Goal: Information Seeking & Learning: Find contact information

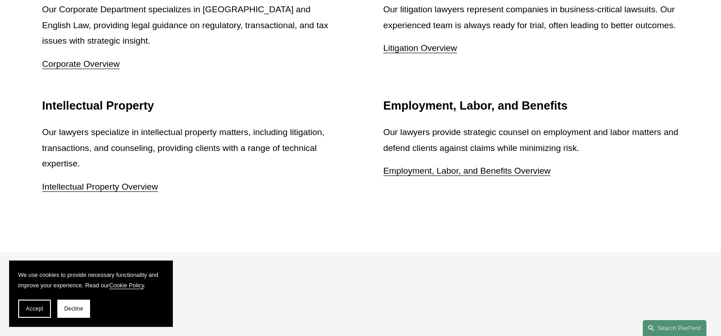
scroll to position [1673, 0]
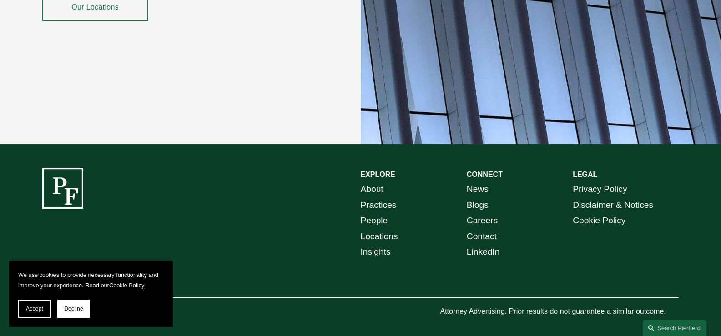
click at [483, 233] on link "Contact" at bounding box center [482, 237] width 30 height 16
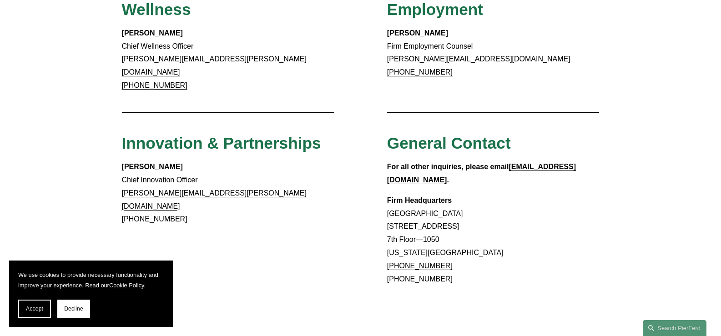
scroll to position [733, 0]
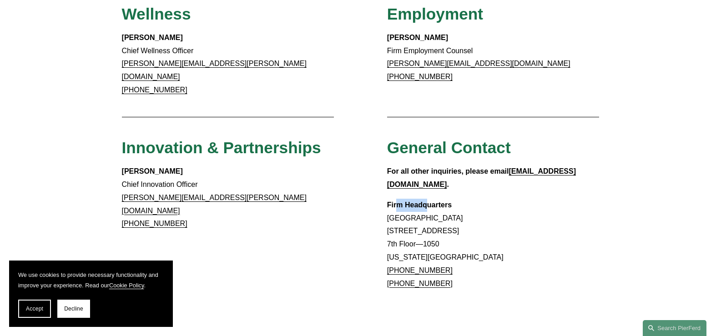
click at [428, 201] on strong "Firm Headquarters" at bounding box center [419, 205] width 65 height 8
click at [443, 211] on p "Firm Headquarters Rockefeller Center 1270 Avenue of the Americas 7th Floor—1050…" at bounding box center [493, 245] width 213 height 92
copy p "10020"
